Goal: Information Seeking & Learning: Learn about a topic

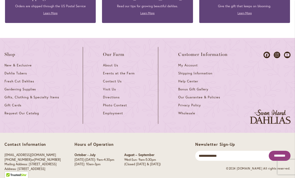
scroll to position [1397, 0]
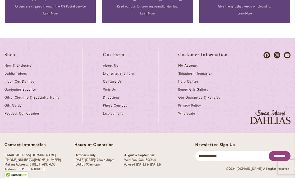
click at [112, 88] on span "Visit Us" at bounding box center [109, 90] width 13 height 4
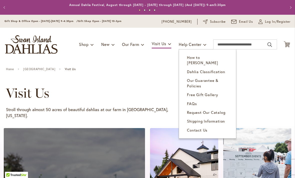
click at [197, 100] on link "FAQs" at bounding box center [207, 104] width 57 height 9
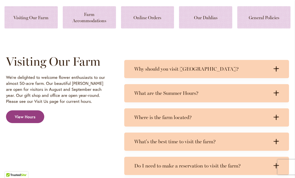
scroll to position [204, 0]
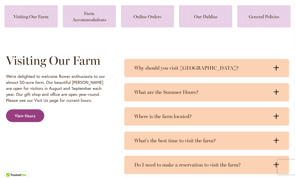
click at [278, 94] on icon ".cls-1 { fill: #3c2616; stroke-width: 0px; }" at bounding box center [277, 93] width 6 height 6
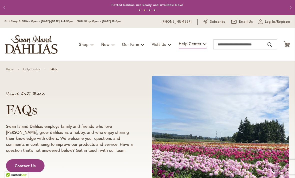
scroll to position [0, 0]
